Goal: Navigation & Orientation: Find specific page/section

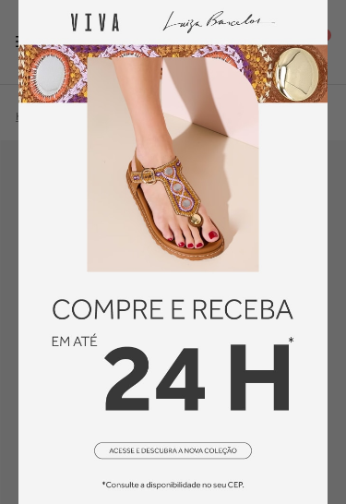
click at [321, 18] on img at bounding box center [172, 252] width 309 height 504
click at [39, 13] on img at bounding box center [172, 252] width 309 height 504
click at [315, 22] on img at bounding box center [172, 252] width 309 height 504
